Goal: Navigation & Orientation: Find specific page/section

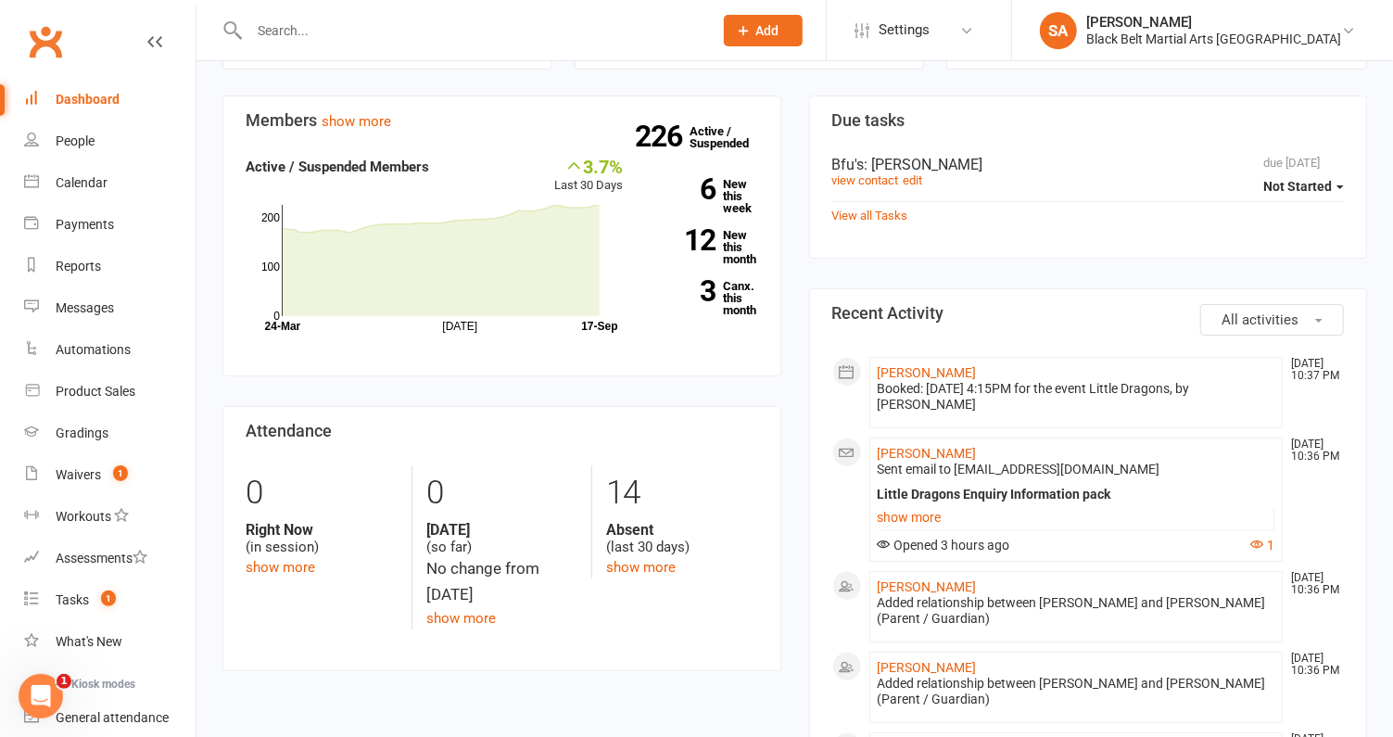
scroll to position [86, 0]
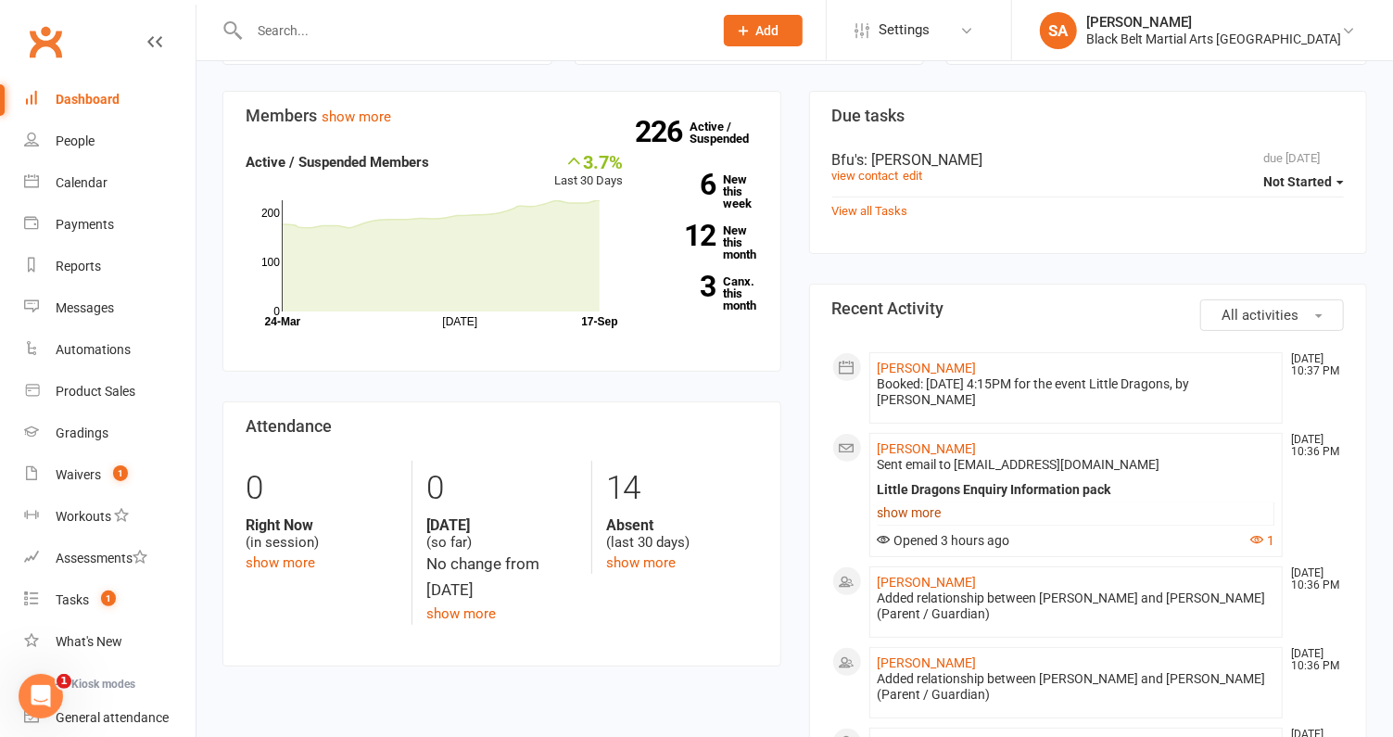
click at [914, 511] on link "show more" at bounding box center [1077, 513] width 398 height 26
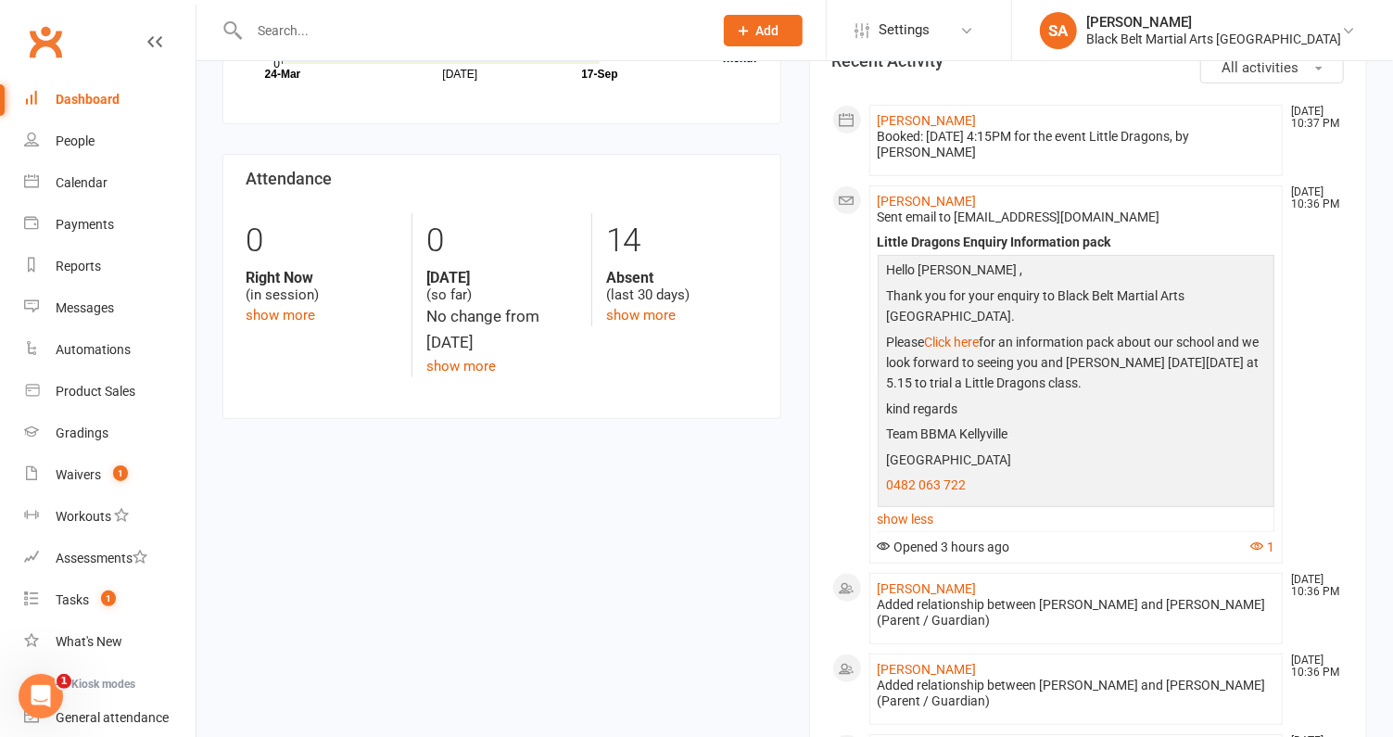
scroll to position [335, 0]
click at [947, 661] on link "Ayush Chang" at bounding box center [927, 668] width 99 height 15
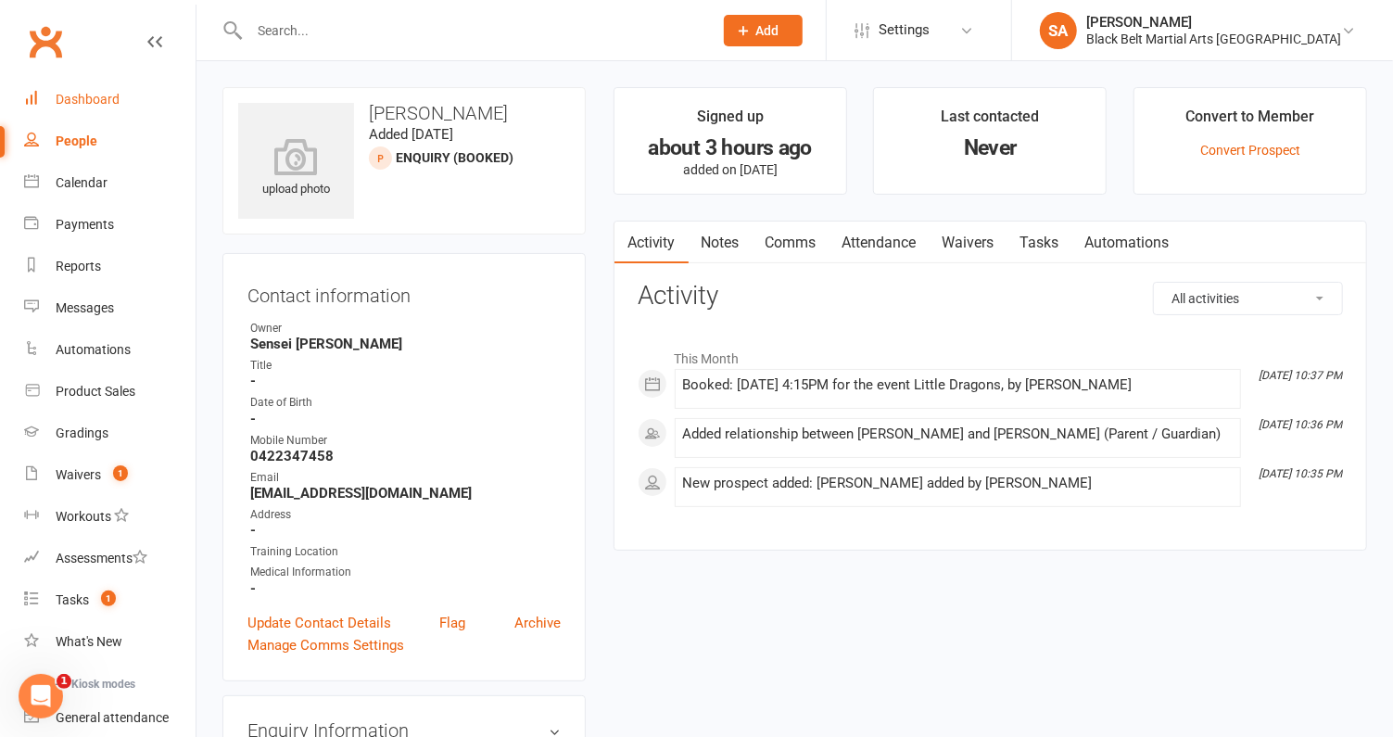
click at [86, 108] on link "Dashboard" at bounding box center [109, 100] width 171 height 42
